Goal: Task Accomplishment & Management: Manage account settings

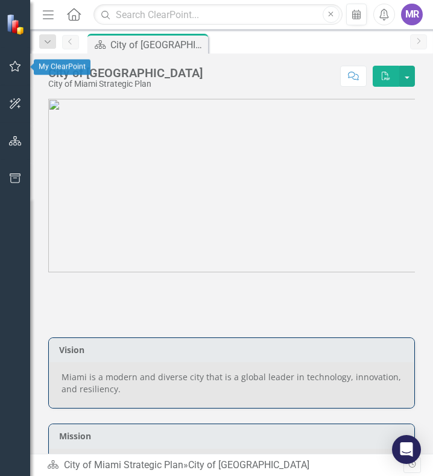
click at [17, 64] on icon "button" at bounding box center [15, 66] width 13 height 10
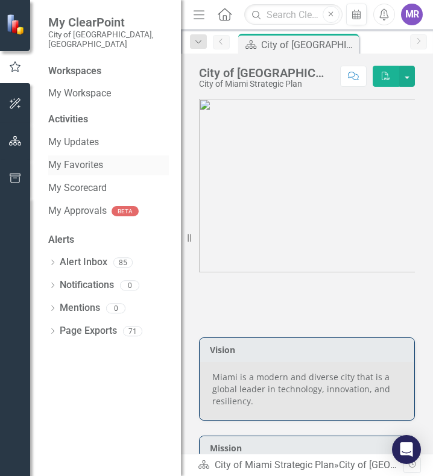
click at [103, 158] on link "My Favorites" at bounding box center [108, 165] width 121 height 14
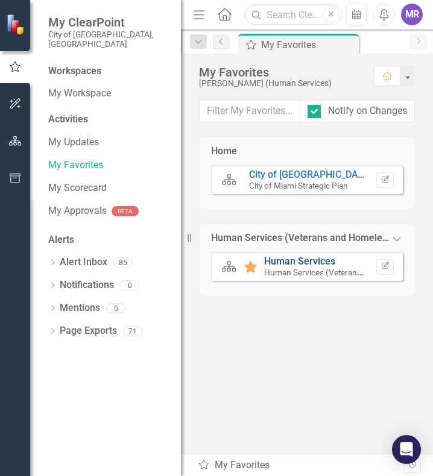
click at [290, 262] on link "Human Services" at bounding box center [299, 260] width 71 height 11
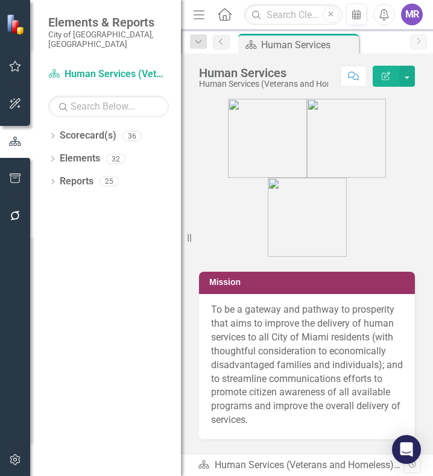
drag, startPoint x: 188, startPoint y: 237, endPoint x: 34, endPoint y: 233, distance: 153.7
click at [34, 233] on div "Elements & Reports City of Miami, FL Scorecard(s) Human Services (Veterans and …" at bounding box center [90, 238] width 181 height 476
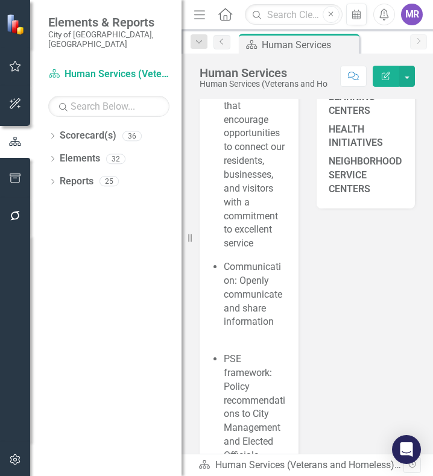
scroll to position [542, 0]
drag, startPoint x: 191, startPoint y: 235, endPoint x: 59, endPoint y: 230, distance: 132.0
click at [59, 230] on div "Elements & Reports City of Miami, FL Scorecard(s) Human Services (Veterans and …" at bounding box center [90, 238] width 181 height 476
click at [22, 321] on div at bounding box center [15, 338] width 30 height 207
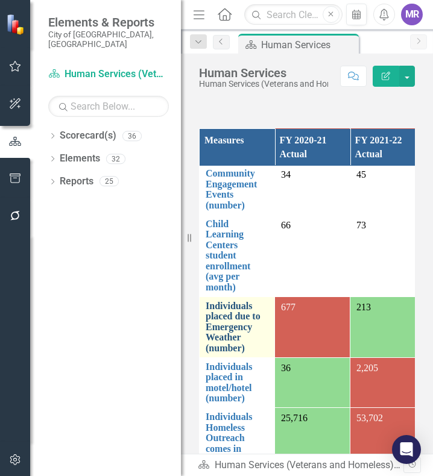
click at [217, 321] on link "Individuals placed due to Emergency Weather (number)" at bounding box center [236, 327] width 63 height 53
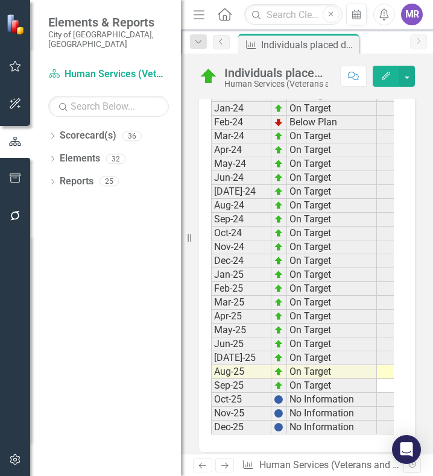
scroll to position [2640, 0]
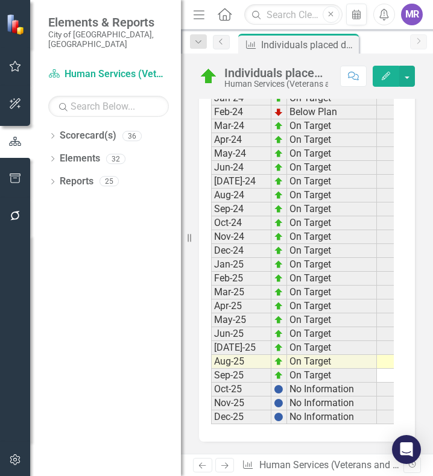
click at [383, 356] on td at bounding box center [407, 362] width 60 height 14
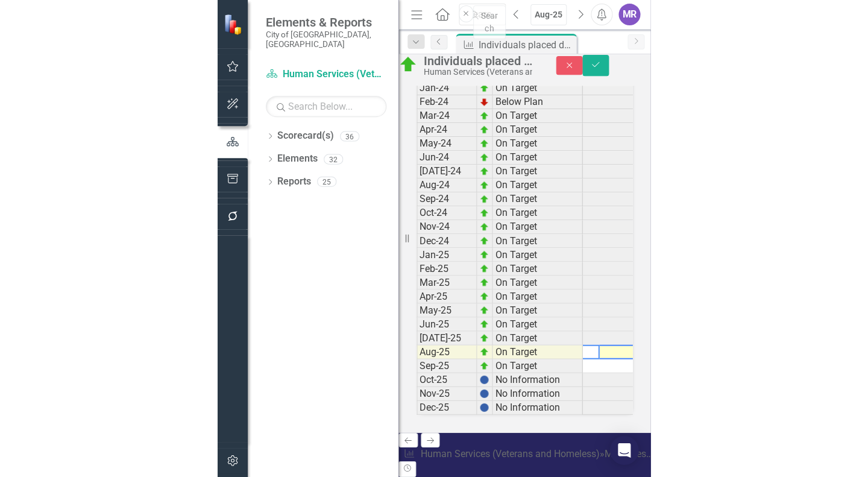
scroll to position [0, 0]
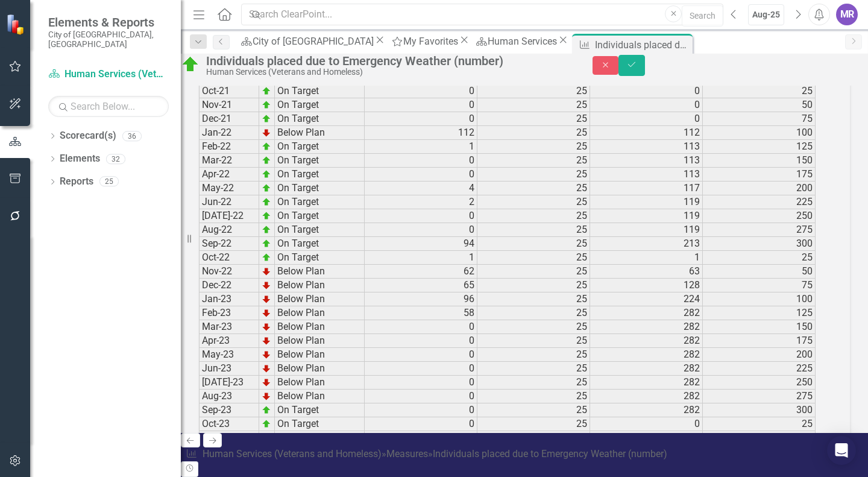
type textarea "2"
click at [432, 67] on icon "Save" at bounding box center [631, 64] width 11 height 8
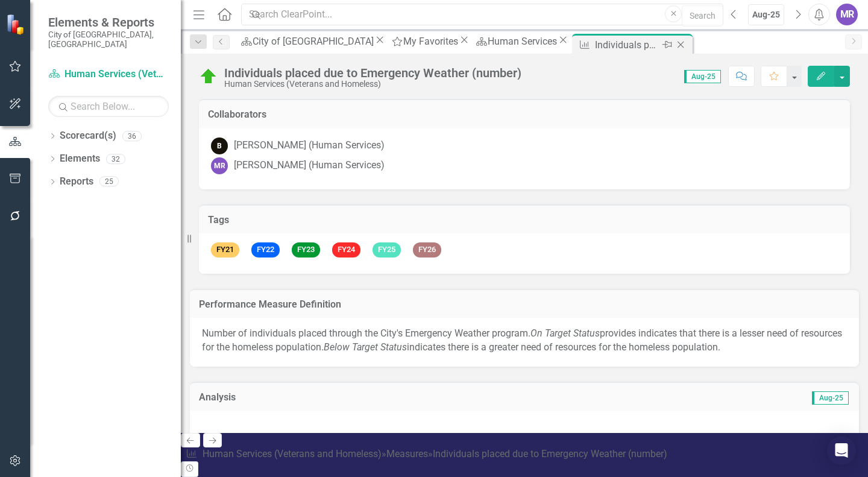
click at [432, 44] on icon "Close" at bounding box center [680, 45] width 12 height 10
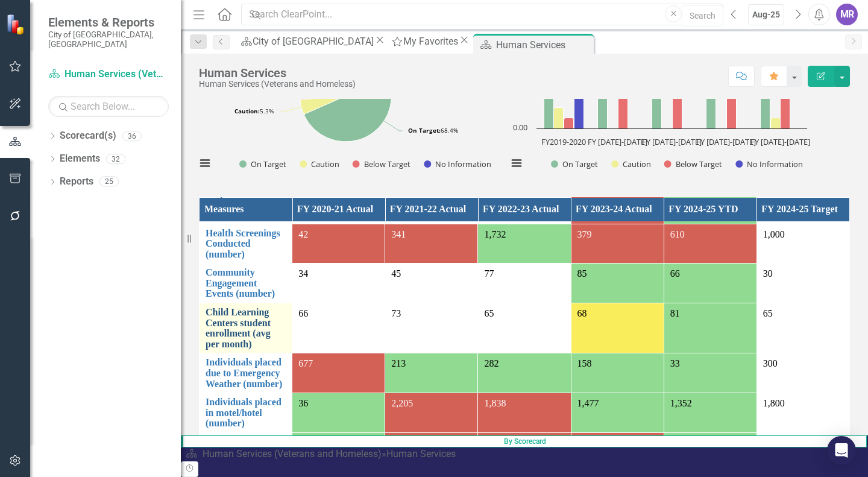
scroll to position [482, 0]
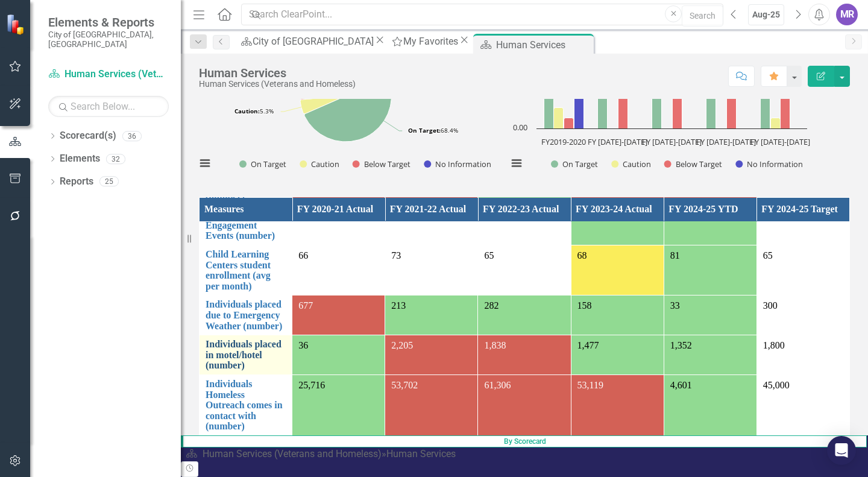
click at [251, 363] on link "Individuals placed in motel/hotel (number)" at bounding box center [245, 355] width 80 height 32
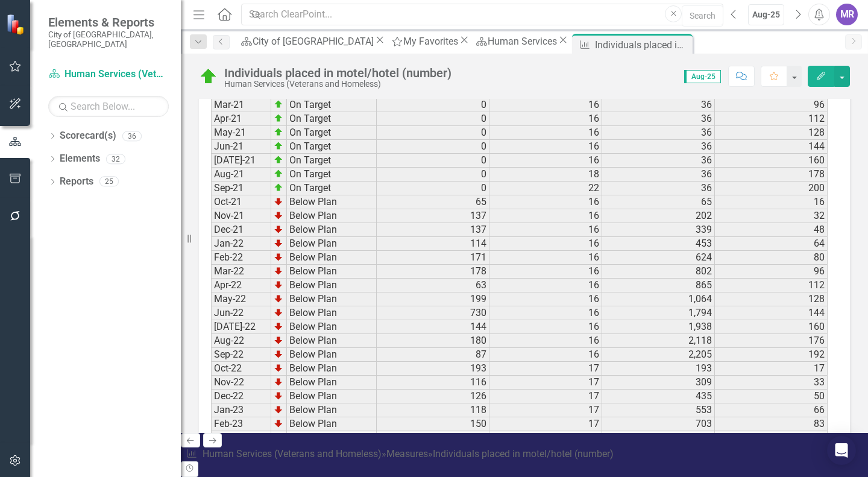
scroll to position [2109, 0]
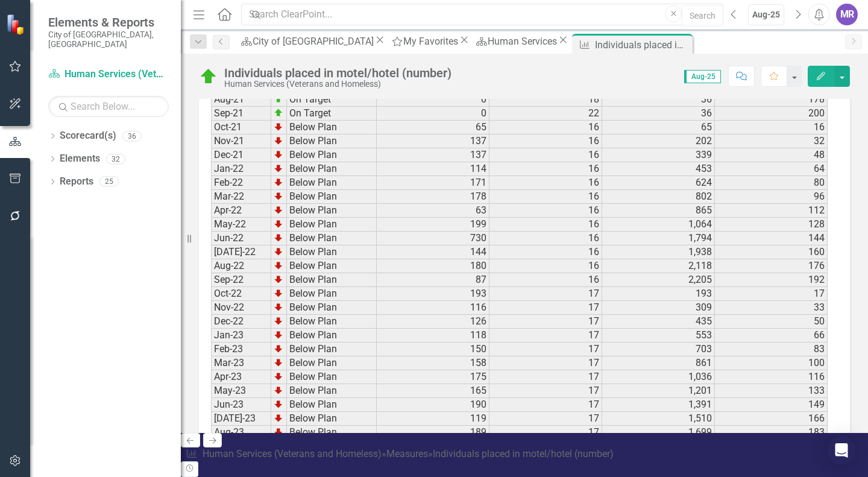
drag, startPoint x: 480, startPoint y: 363, endPoint x: 474, endPoint y: 358, distance: 8.1
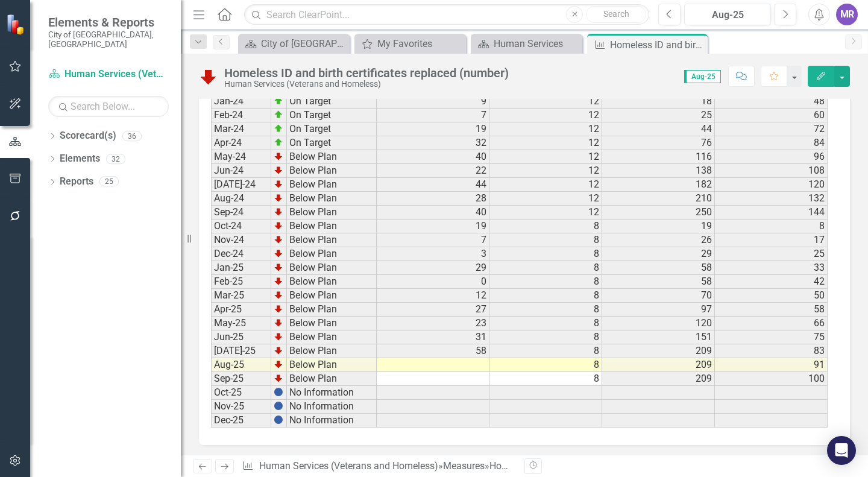
scroll to position [2111, 0]
click at [468, 362] on td at bounding box center [433, 363] width 113 height 14
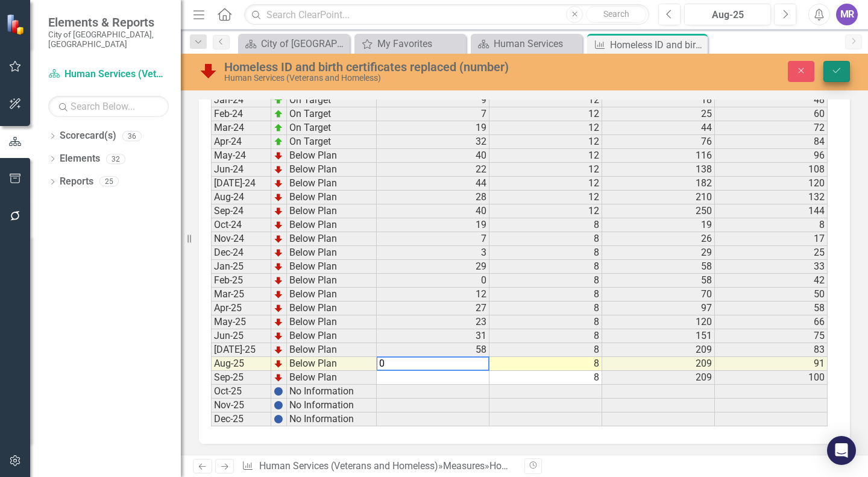
type textarea "0"
click at [838, 74] on icon "Save" at bounding box center [836, 70] width 11 height 8
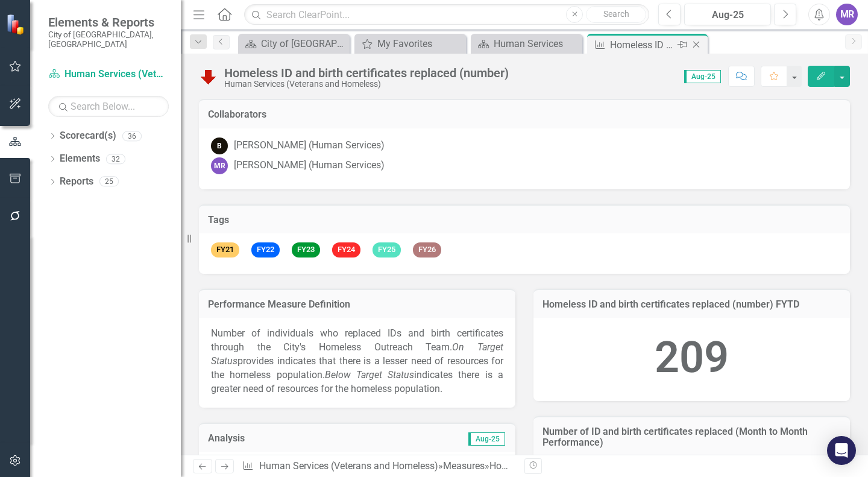
click at [695, 44] on icon "Close" at bounding box center [696, 45] width 12 height 10
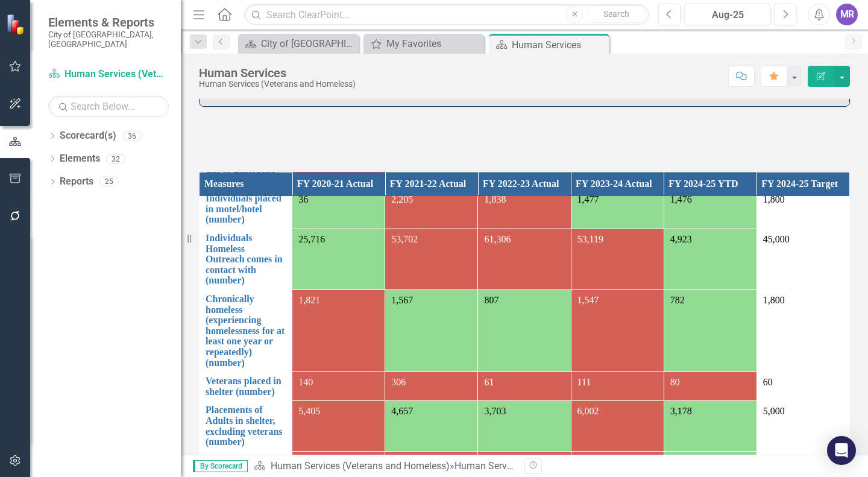
scroll to position [1712, 0]
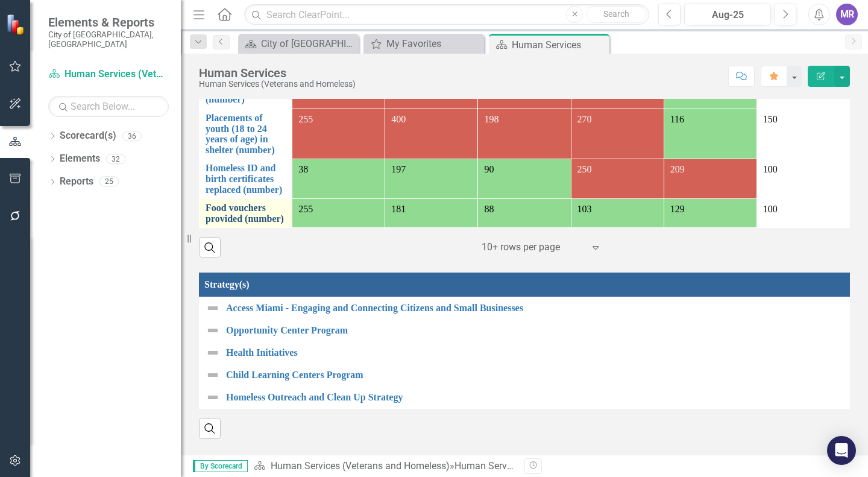
click at [252, 208] on link "Food vouchers provided (number)" at bounding box center [245, 212] width 80 height 21
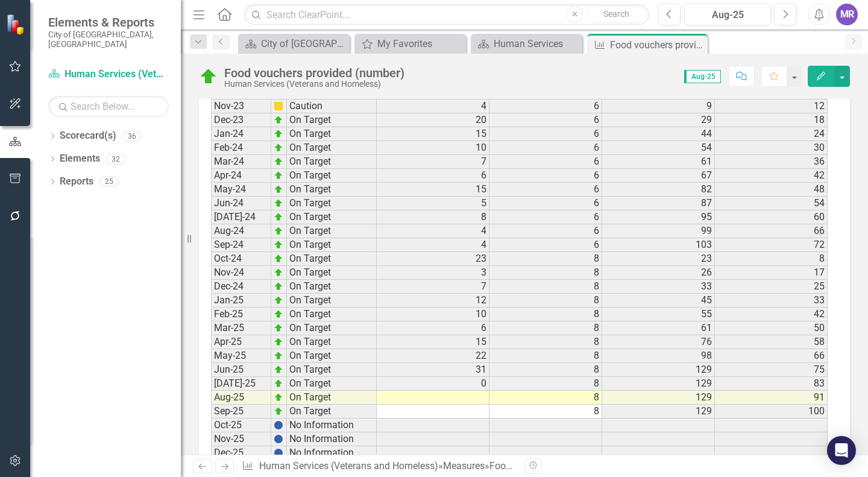
scroll to position [2100, 0]
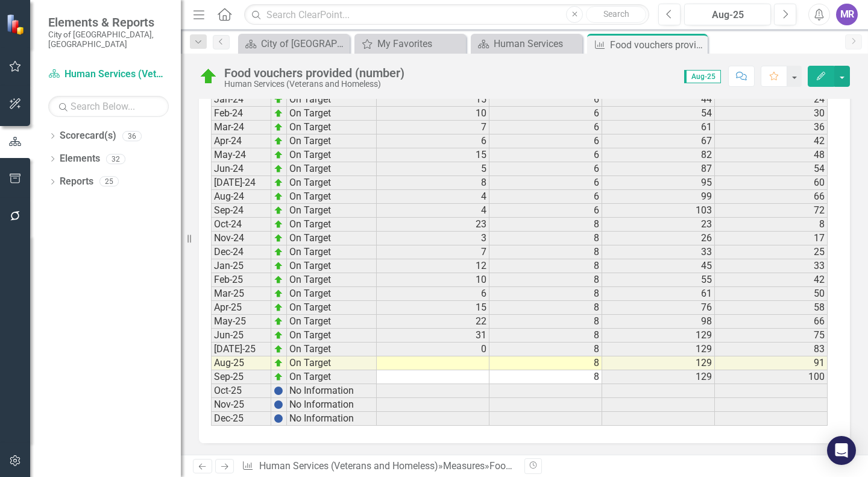
click at [469, 360] on td at bounding box center [433, 363] width 113 height 14
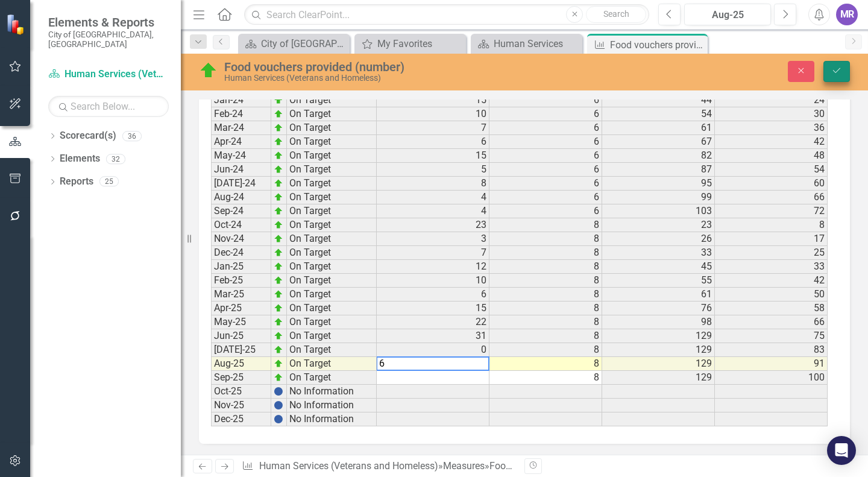
type textarea "6"
click at [831, 68] on icon "Save" at bounding box center [836, 70] width 11 height 8
